Goal: Use online tool/utility

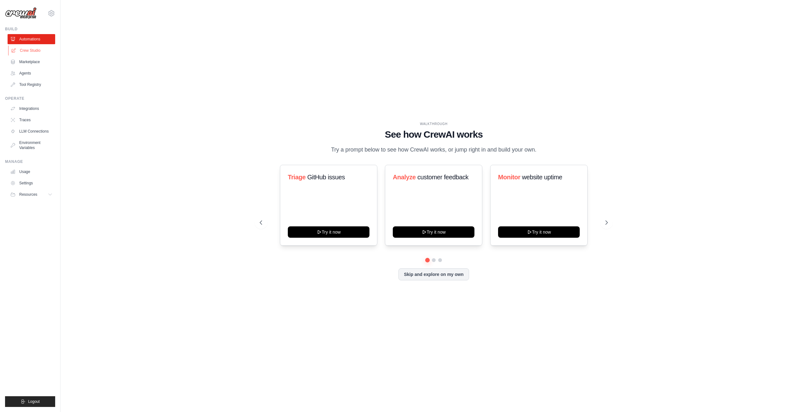
click at [35, 50] on link "Crew Studio" at bounding box center [32, 50] width 48 height 10
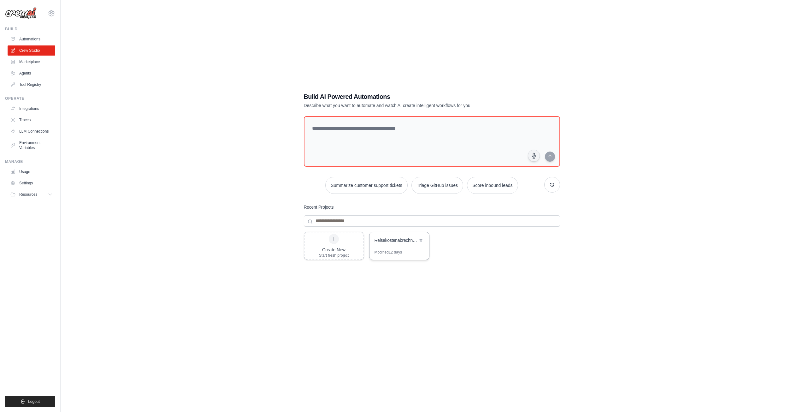
click at [390, 248] on div "Reisekostenabrechnung Email Processor" at bounding box center [399, 241] width 60 height 18
click at [35, 402] on span "Logout" at bounding box center [34, 401] width 12 height 5
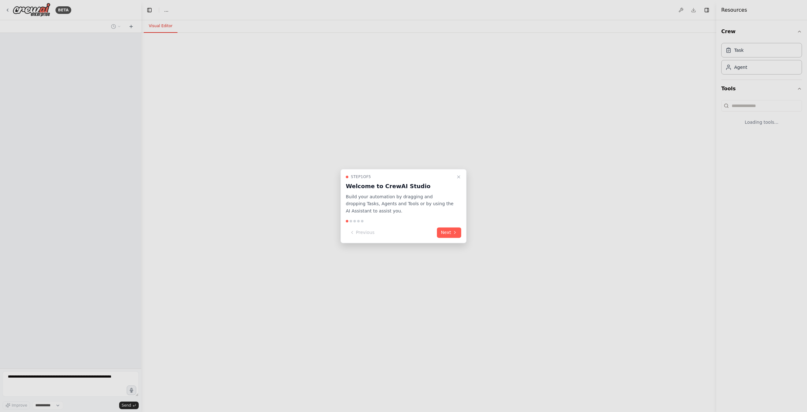
select select "****"
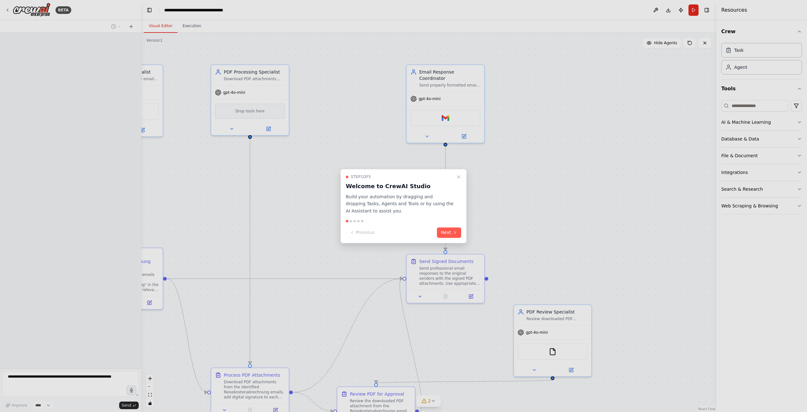
scroll to position [1090, 0]
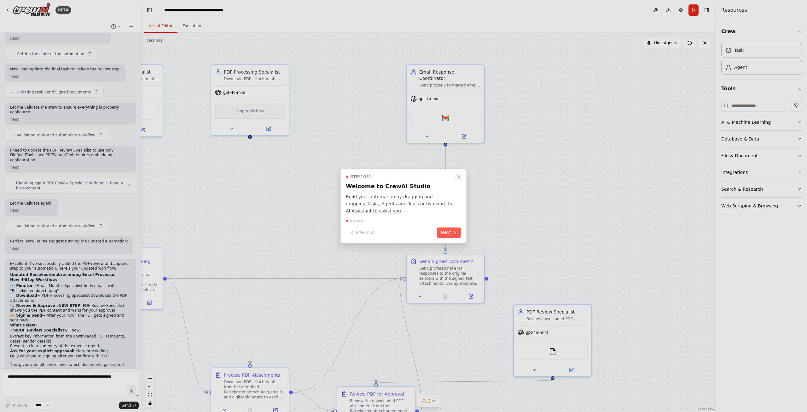
click at [459, 177] on icon "Close walkthrough" at bounding box center [458, 176] width 5 height 5
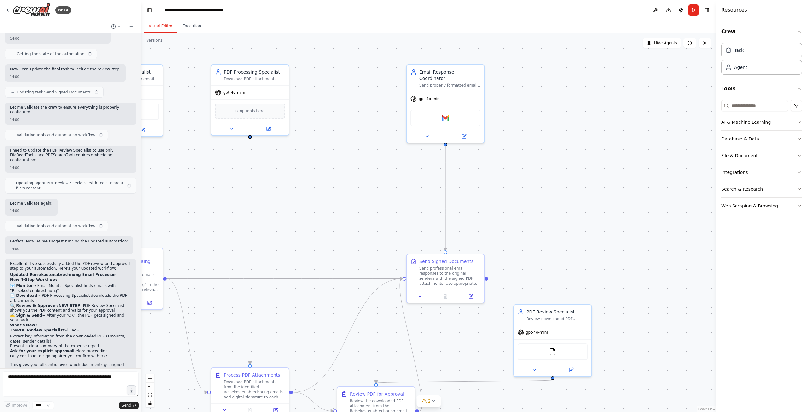
scroll to position [1085, 0]
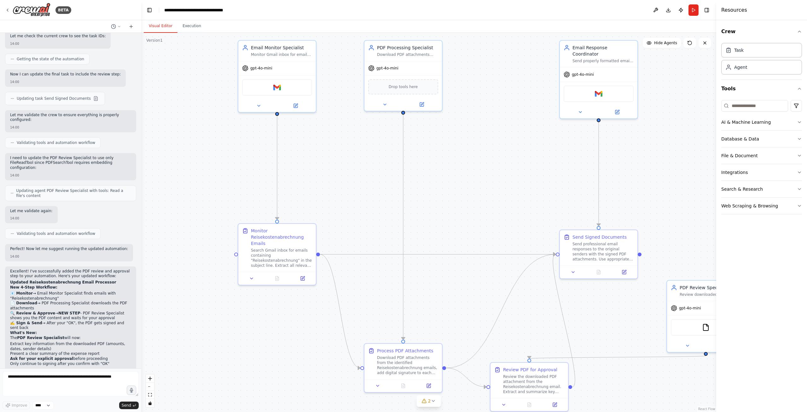
drag, startPoint x: 305, startPoint y: 328, endPoint x: 458, endPoint y: 303, distance: 155.2
click at [458, 303] on div ".deletable-edge-delete-btn { width: 20px; height: 20px; border: 0px solid #ffff…" at bounding box center [428, 222] width 575 height 379
click at [278, 85] on img at bounding box center [277, 86] width 8 height 8
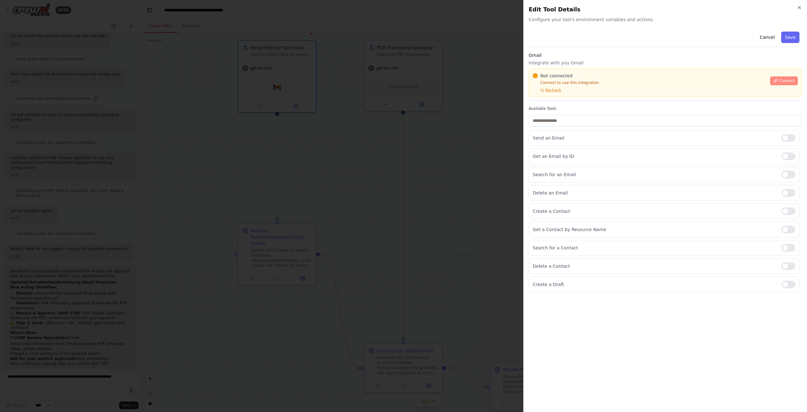
click at [797, 81] on button "Connect" at bounding box center [785, 80] width 28 height 9
click at [358, 178] on div at bounding box center [403, 206] width 807 height 412
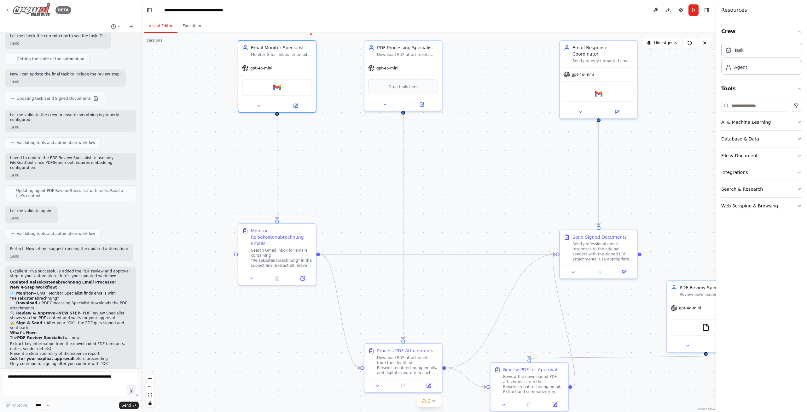
click at [9, 9] on icon at bounding box center [7, 10] width 5 height 5
